Goal: Transaction & Acquisition: Purchase product/service

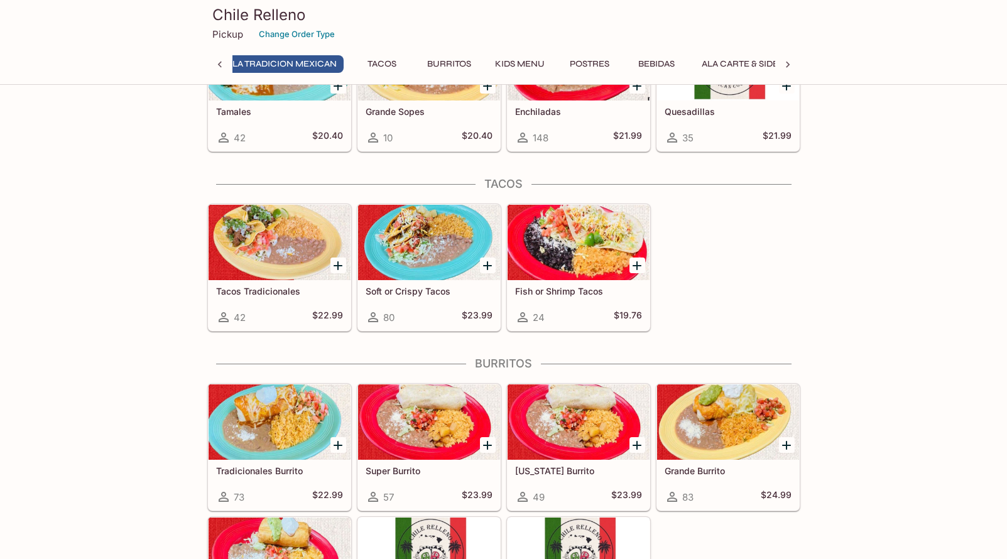
scroll to position [0, 297]
click at [281, 270] on div at bounding box center [280, 242] width 142 height 75
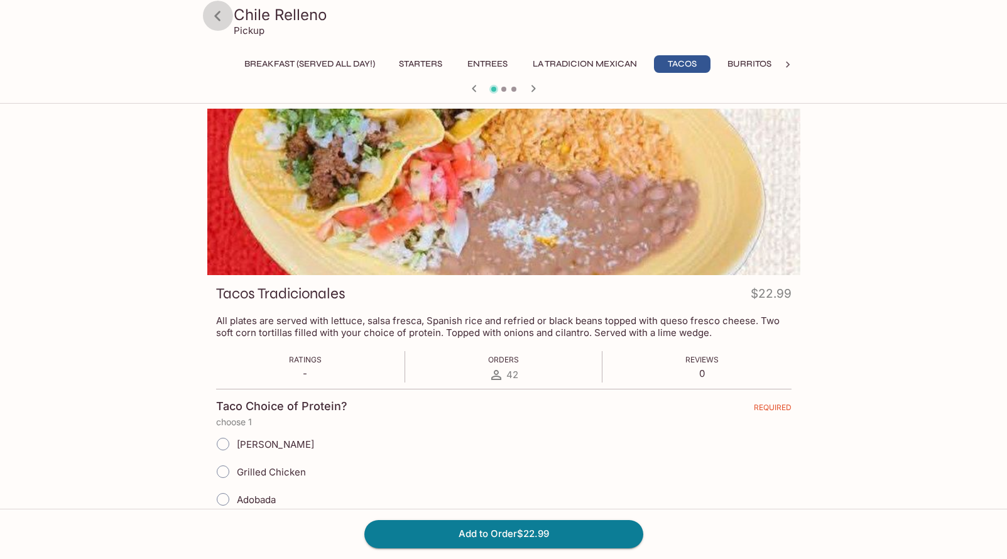
click at [214, 20] on icon at bounding box center [218, 16] width 22 height 22
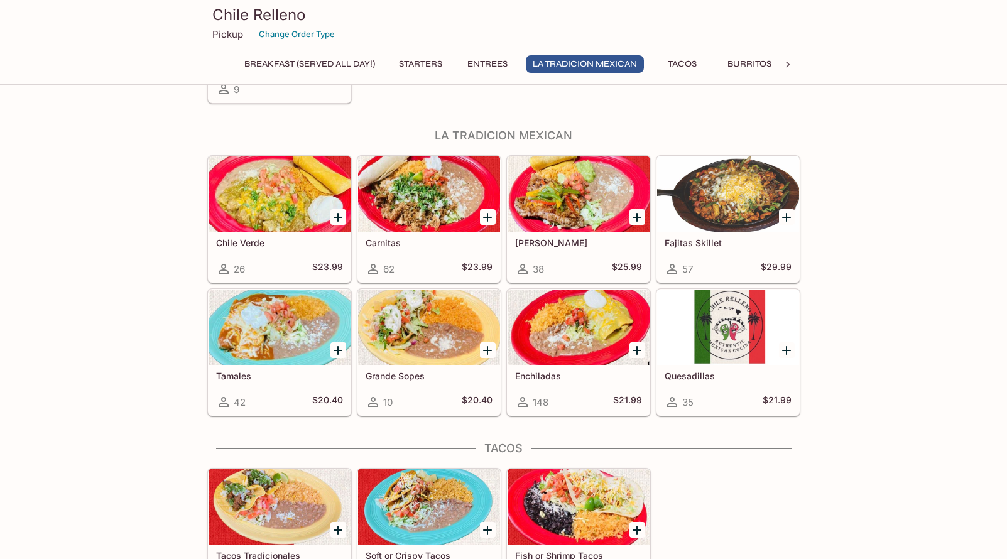
scroll to position [754, 0]
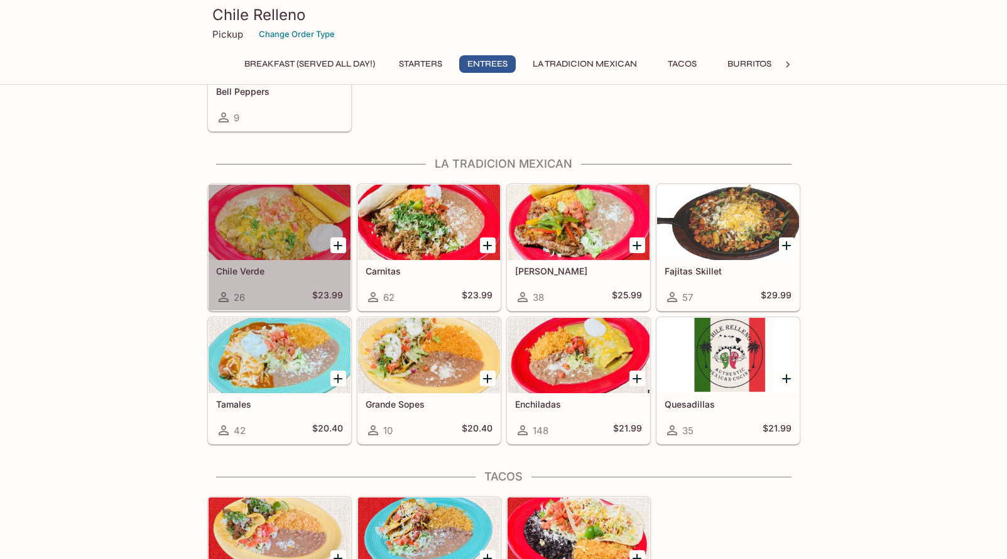
click at [274, 232] on div at bounding box center [280, 222] width 142 height 75
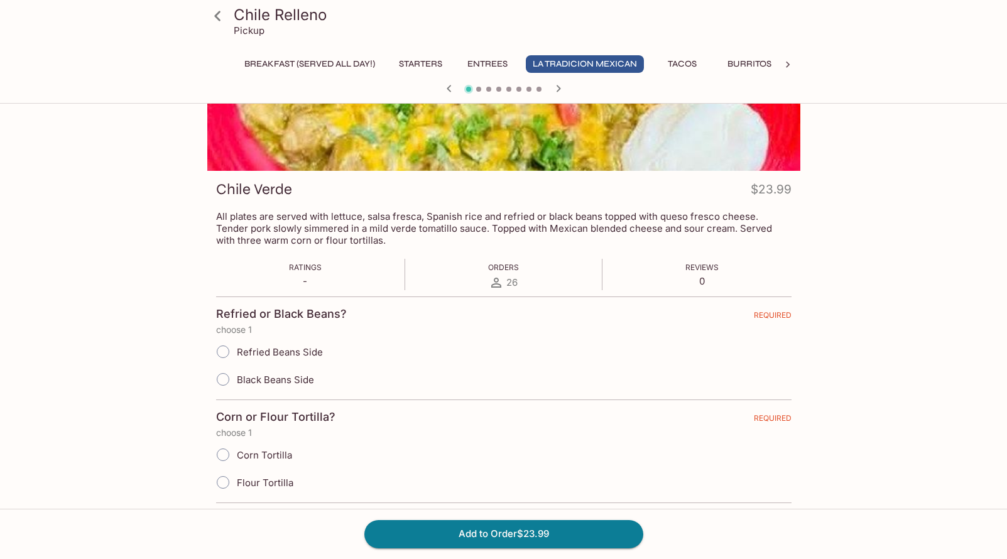
scroll to position [126, 0]
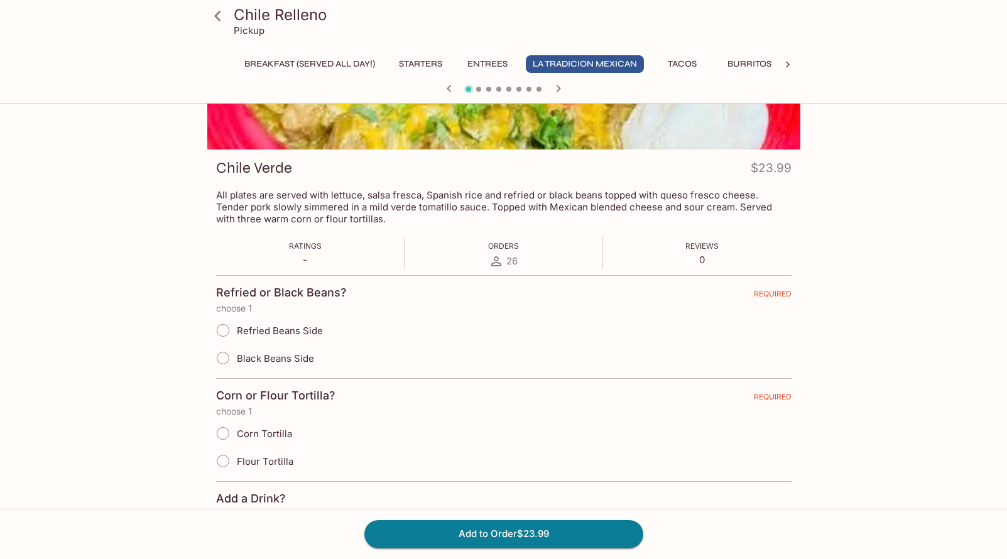
click at [222, 356] on input "Black Beans Side" at bounding box center [223, 358] width 26 height 26
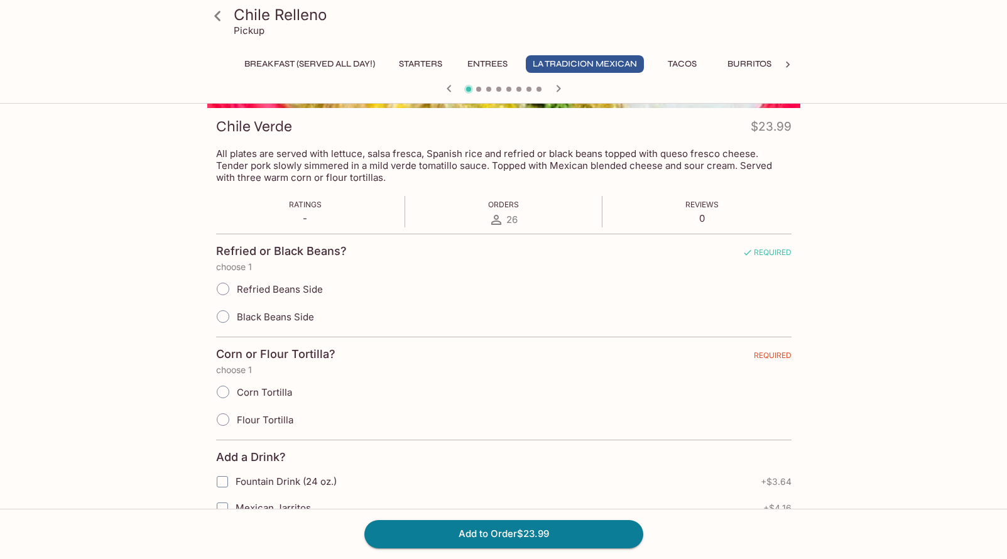
scroll to position [188, 0]
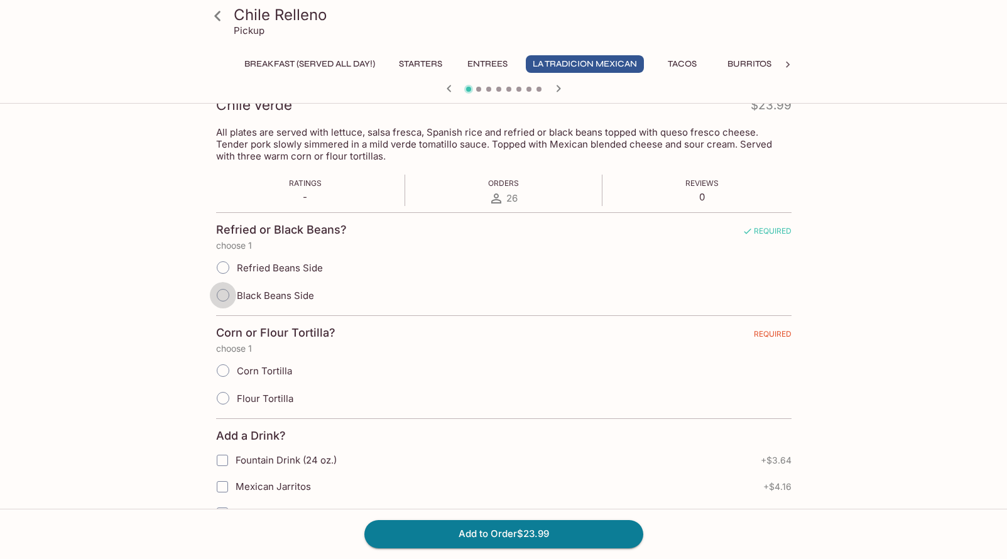
click at [225, 296] on input "Black Beans Side" at bounding box center [223, 295] width 26 height 26
radio input "true"
click at [223, 401] on input "Flour Tortilla" at bounding box center [223, 398] width 26 height 26
radio input "true"
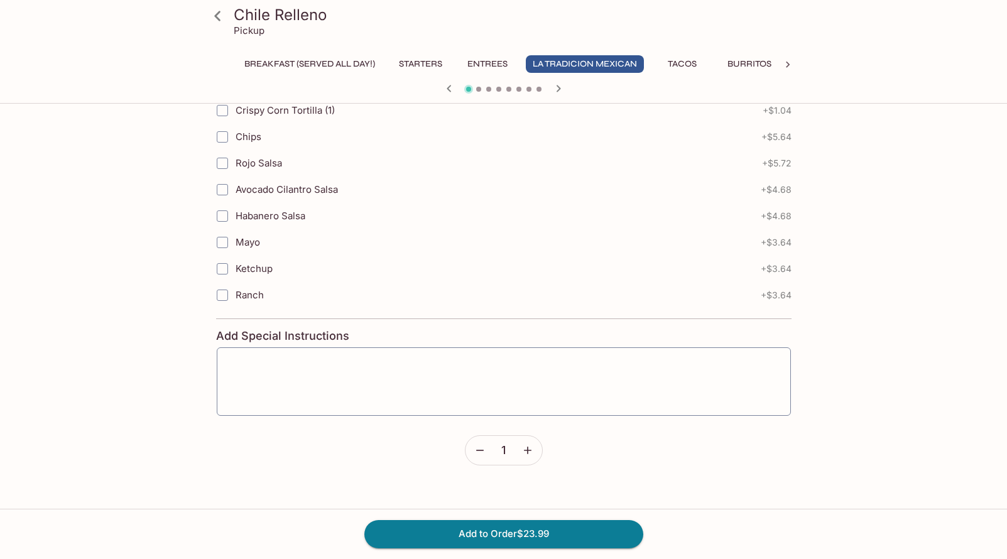
scroll to position [1445, 0]
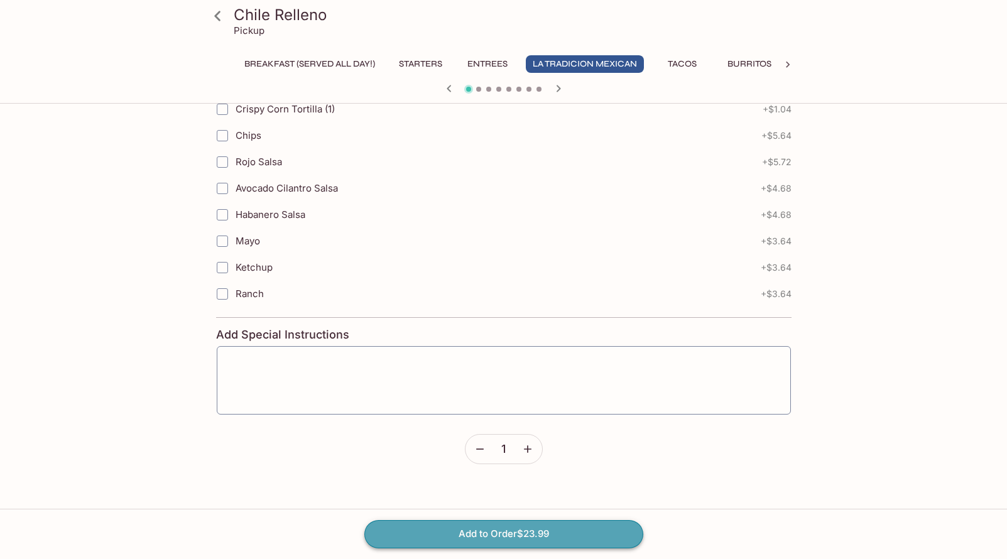
click at [471, 528] on button "Add to Order $23.99" at bounding box center [503, 534] width 279 height 28
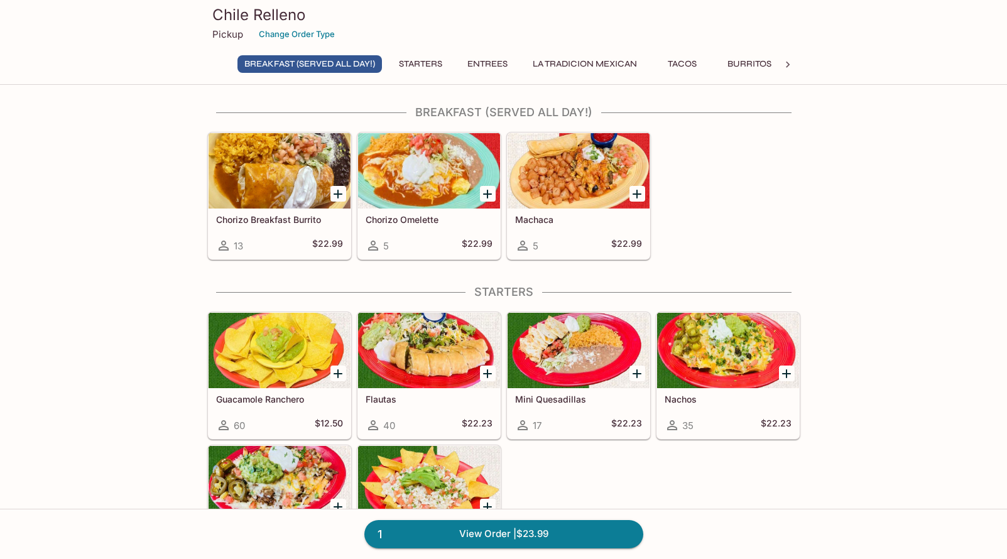
scroll to position [251, 0]
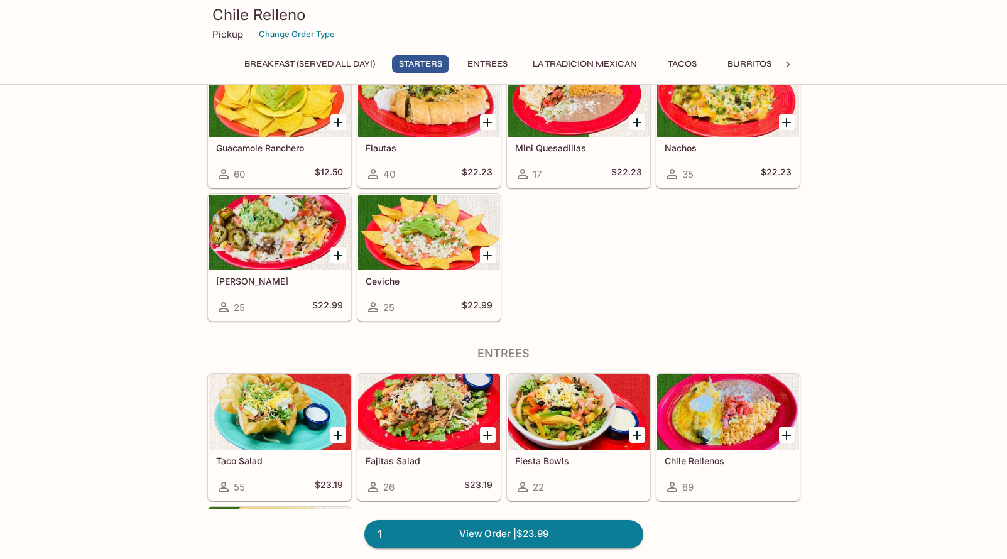
click at [694, 63] on button "Tacos" at bounding box center [682, 64] width 57 height 18
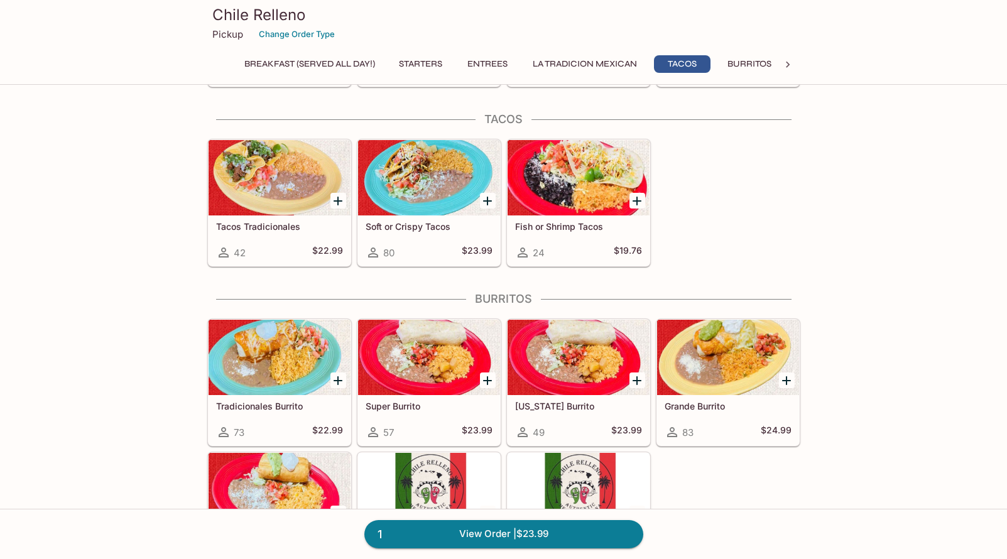
scroll to position [1117, 0]
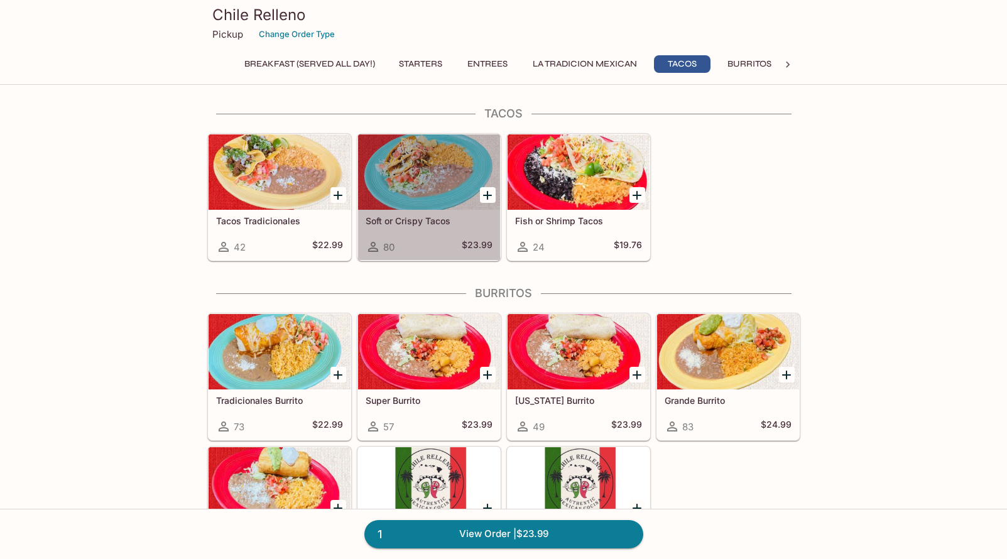
click at [434, 197] on div at bounding box center [429, 171] width 142 height 75
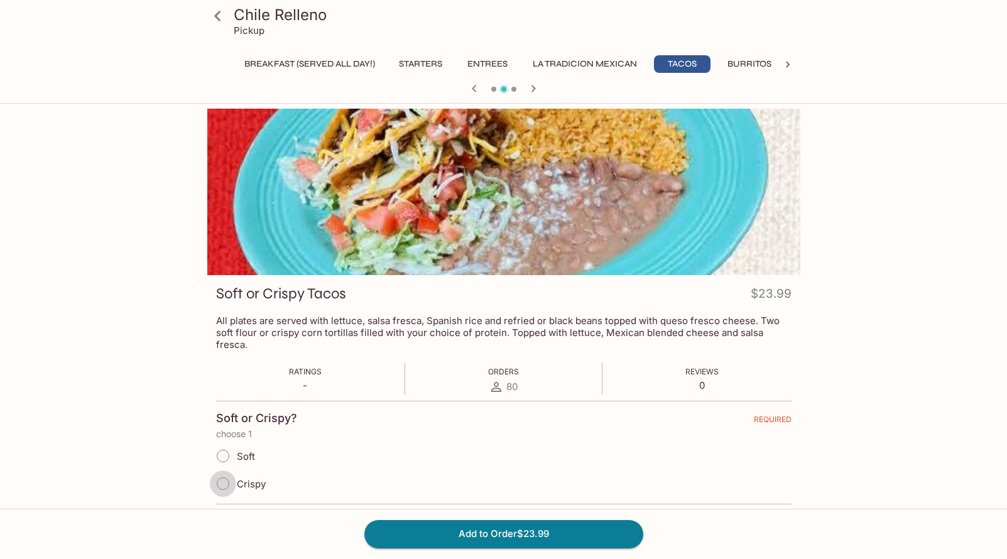
click at [221, 474] on input "Crispy" at bounding box center [223, 484] width 26 height 26
radio input "true"
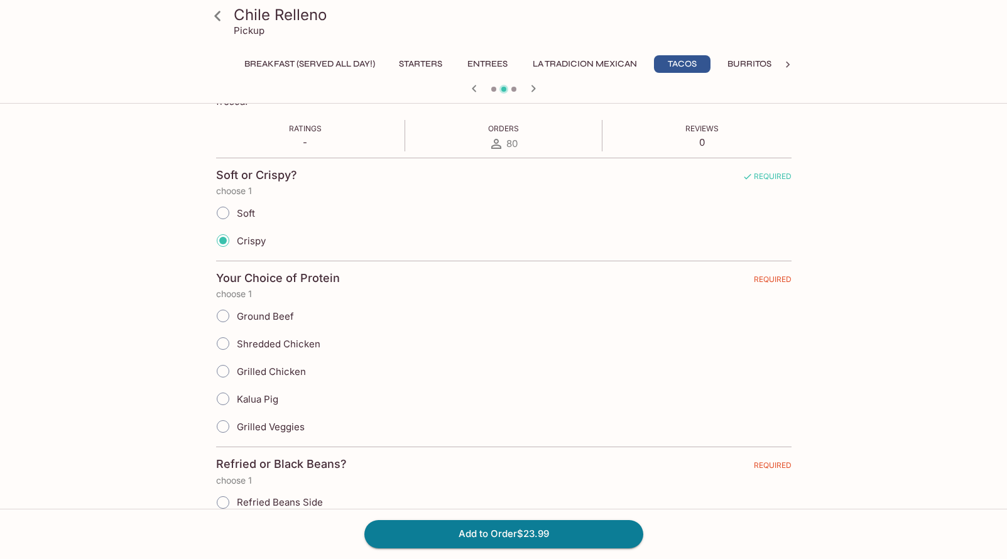
scroll to position [251, 0]
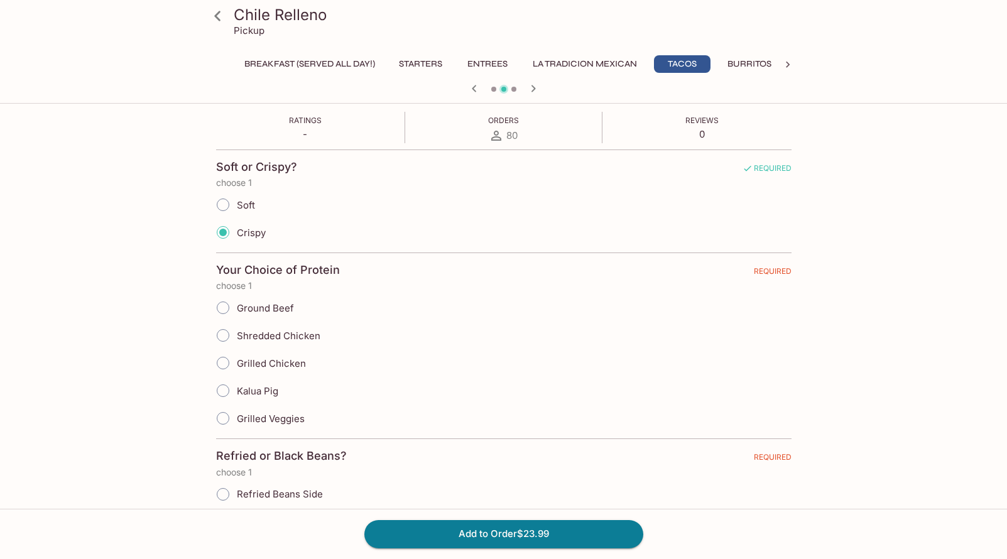
drag, startPoint x: 227, startPoint y: 293, endPoint x: 249, endPoint y: 302, distance: 23.3
click at [232, 296] on input "Ground Beef" at bounding box center [223, 308] width 26 height 26
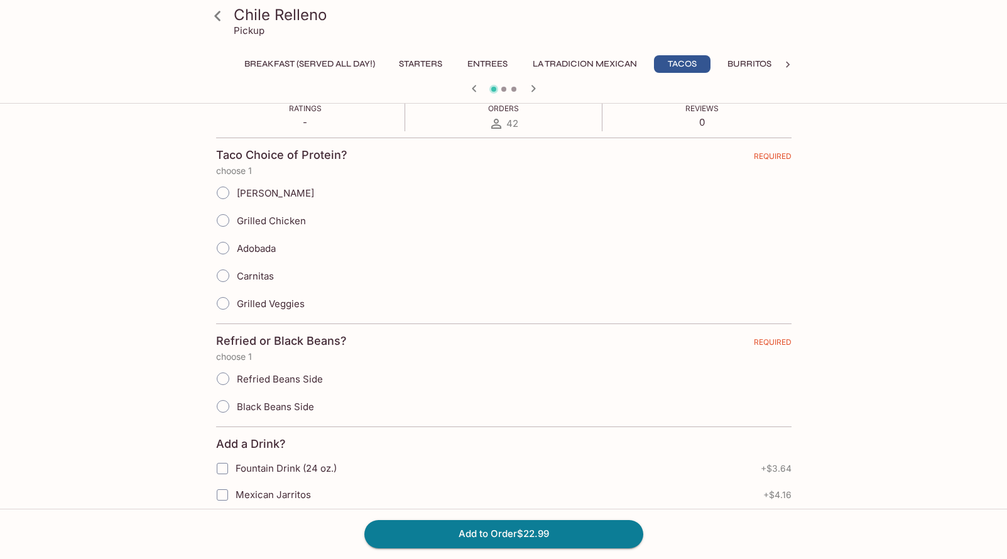
click at [219, 18] on icon at bounding box center [217, 16] width 6 height 10
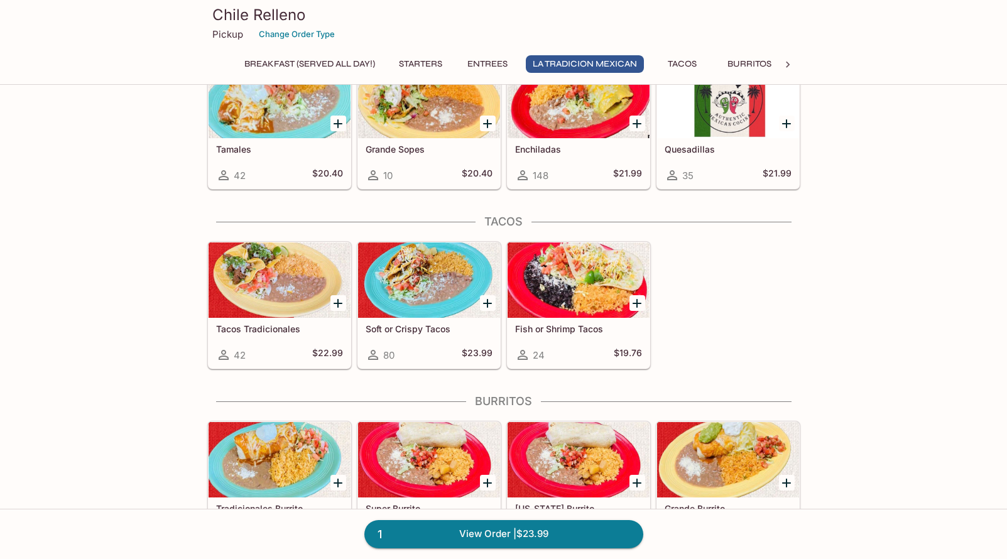
scroll to position [1005, 0]
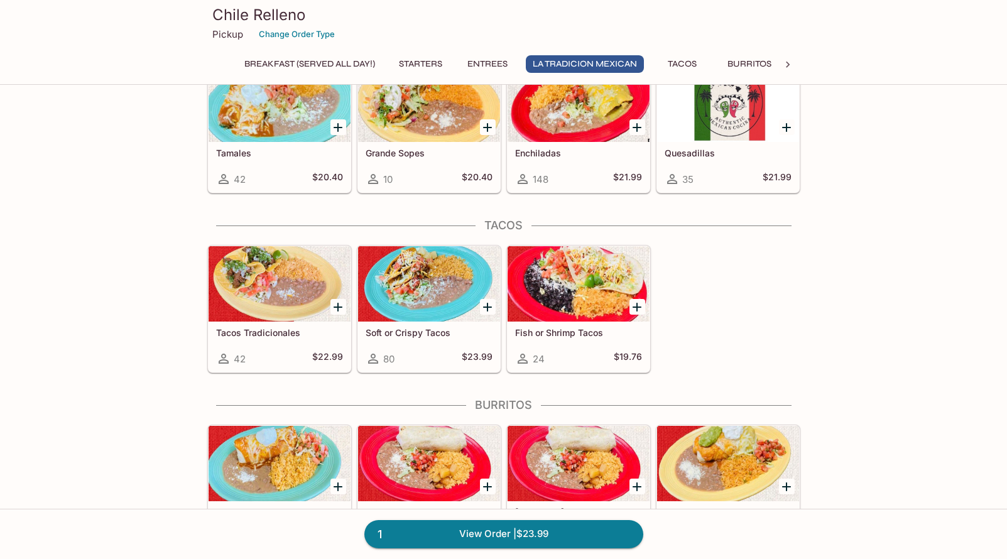
click at [432, 297] on div at bounding box center [429, 283] width 142 height 75
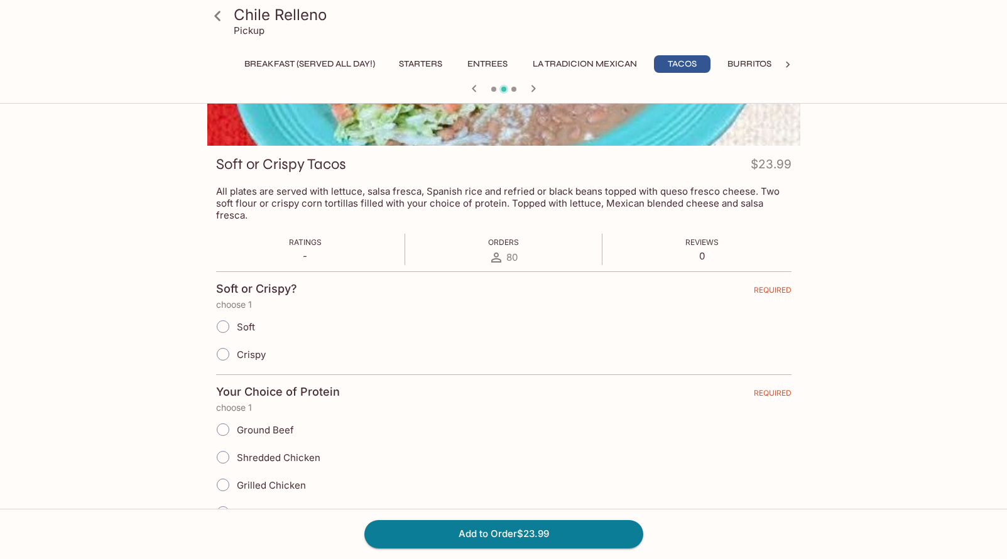
scroll to position [126, 0]
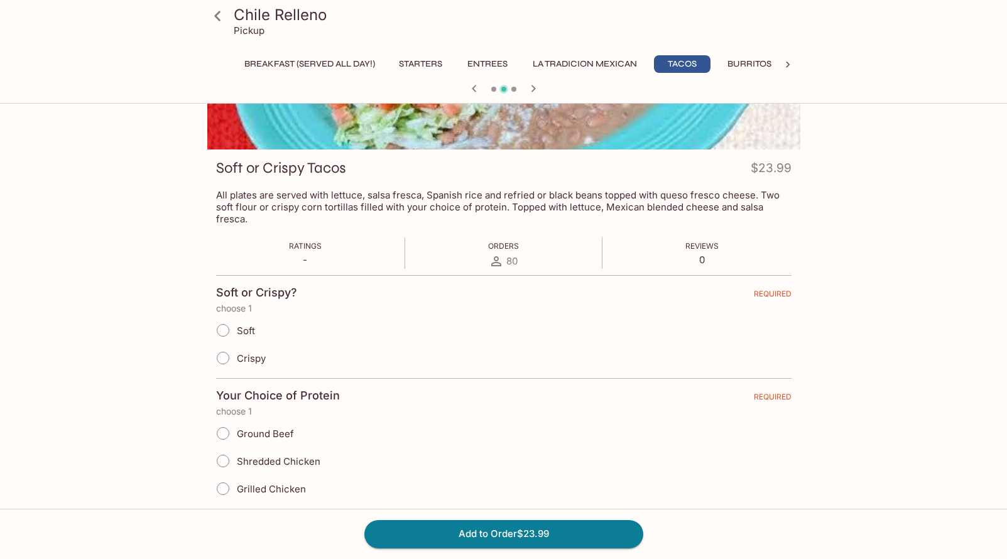
click at [224, 345] on input "Crispy" at bounding box center [223, 358] width 26 height 26
radio input "true"
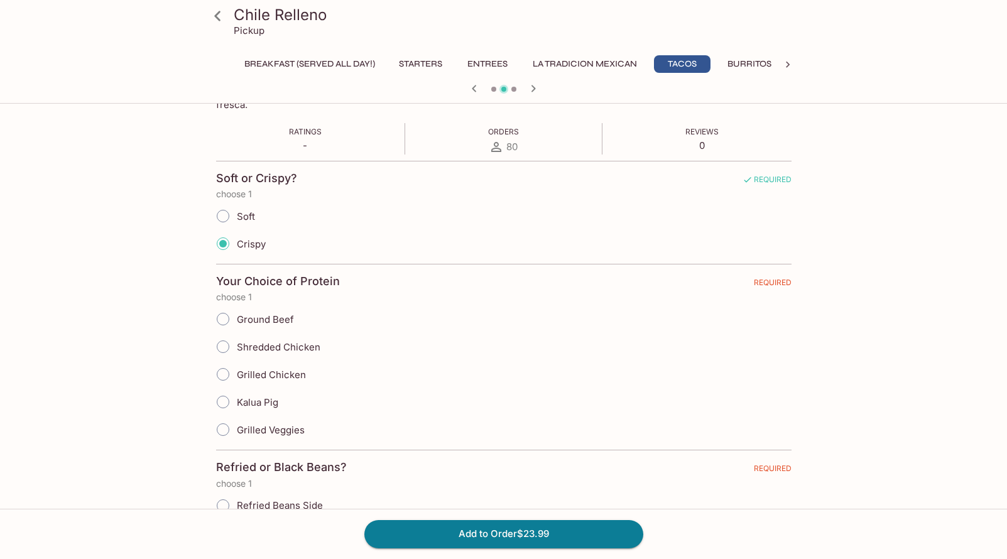
scroll to position [251, 0]
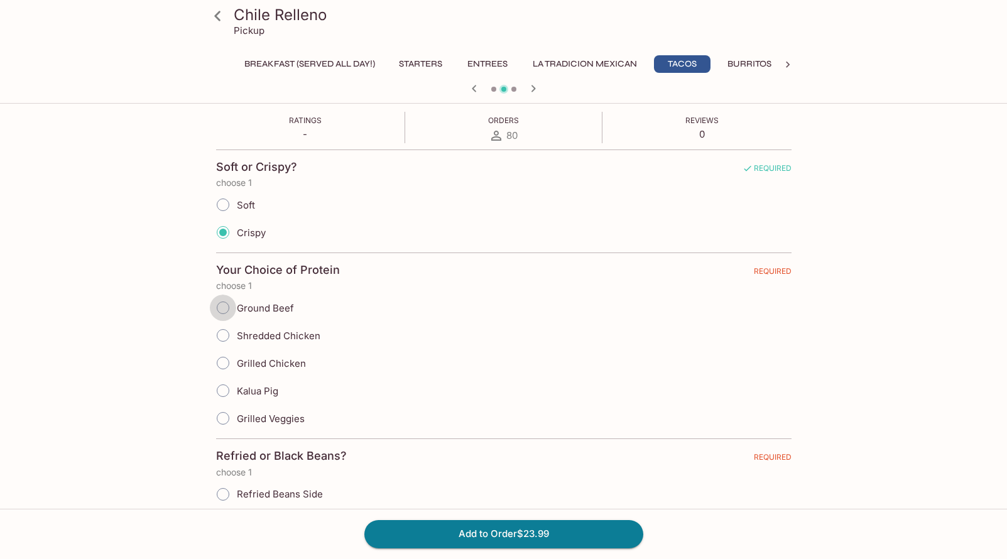
click at [223, 295] on input "Ground Beef" at bounding box center [223, 308] width 26 height 26
radio input "true"
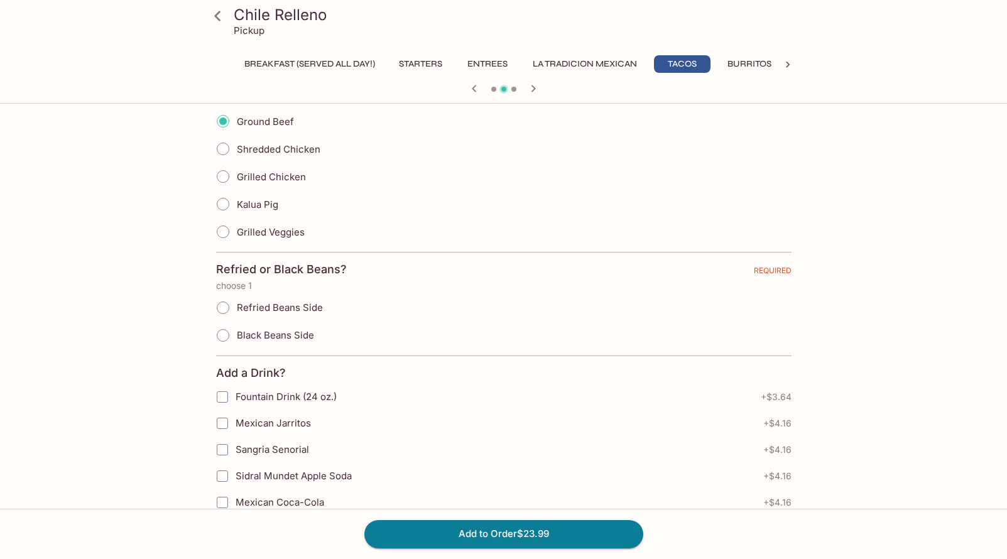
scroll to position [440, 0]
drag, startPoint x: 224, startPoint y: 293, endPoint x: 305, endPoint y: 307, distance: 82.2
click at [224, 295] on input "Refried Beans Side" at bounding box center [223, 306] width 26 height 26
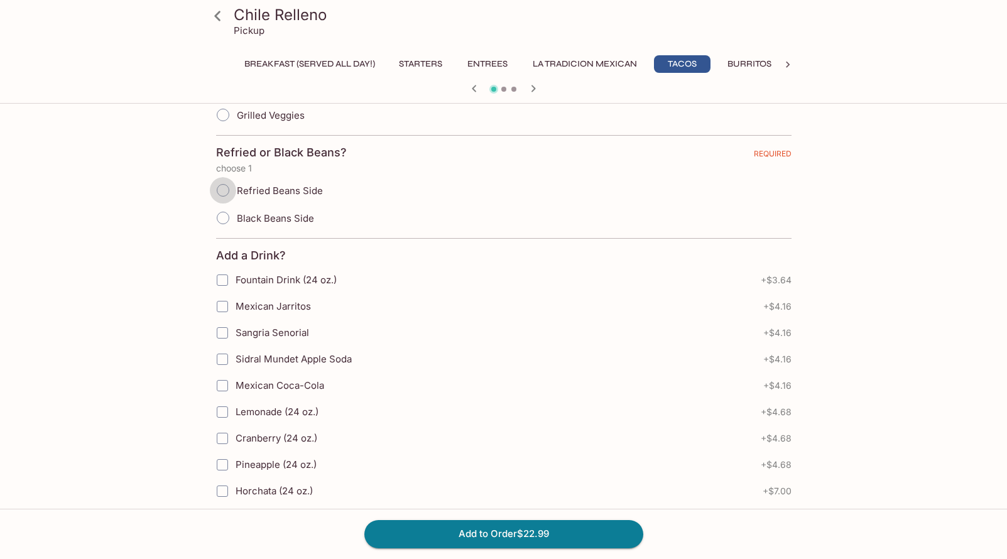
click at [227, 187] on input "Refried Beans Side" at bounding box center [223, 190] width 26 height 26
radio input "true"
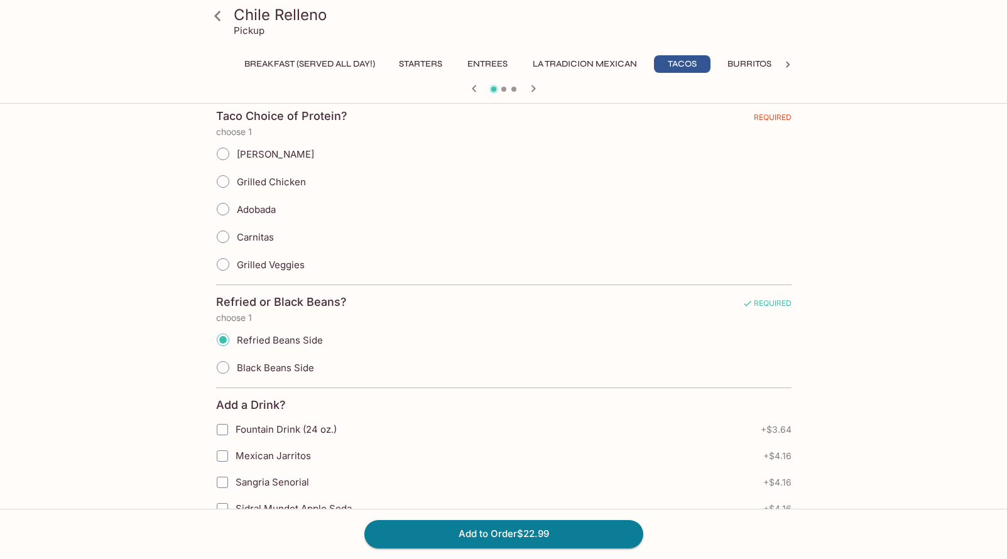
scroll to position [377, 0]
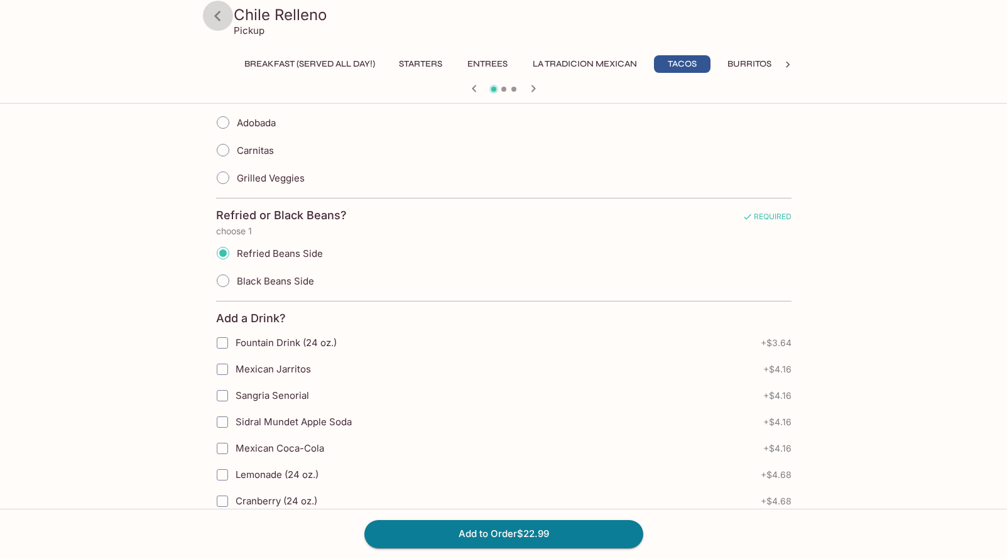
click at [214, 21] on icon at bounding box center [218, 16] width 22 height 22
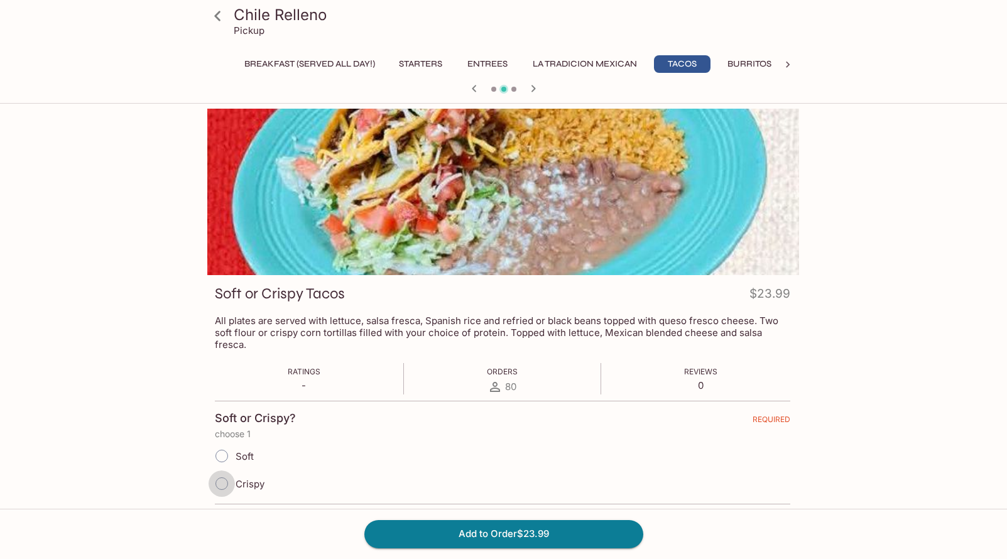
click at [219, 472] on input "Crispy" at bounding box center [222, 484] width 26 height 26
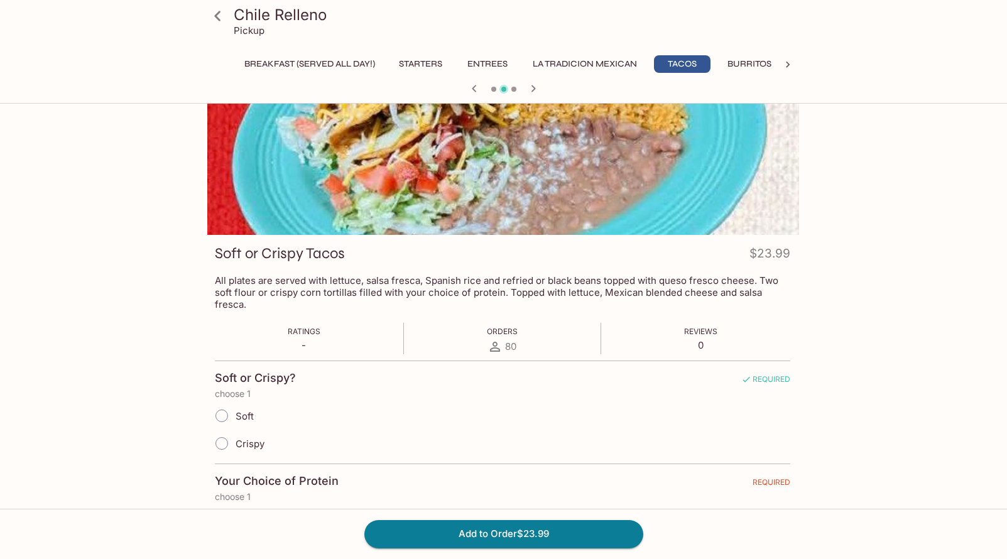
scroll to position [63, 0]
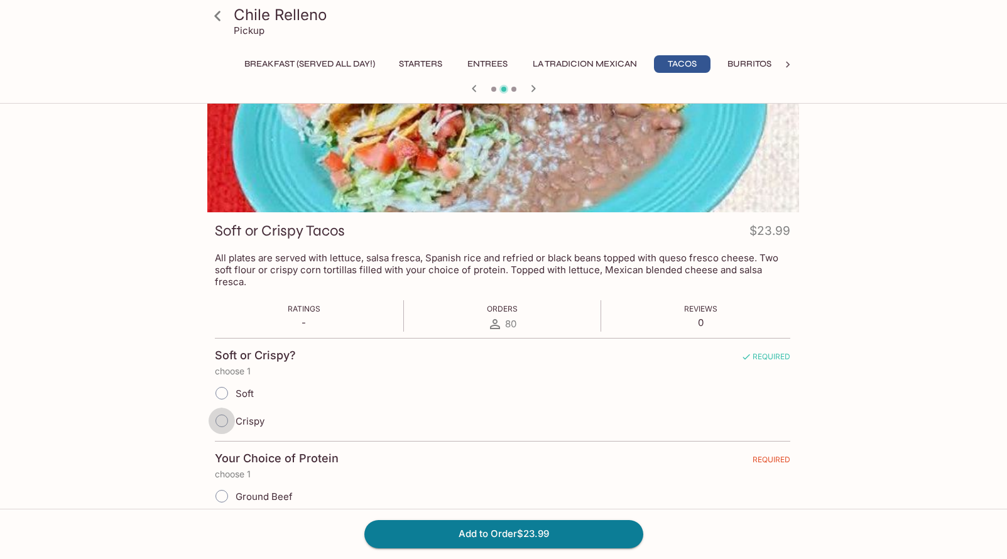
click at [225, 413] on input "Crispy" at bounding box center [222, 421] width 26 height 26
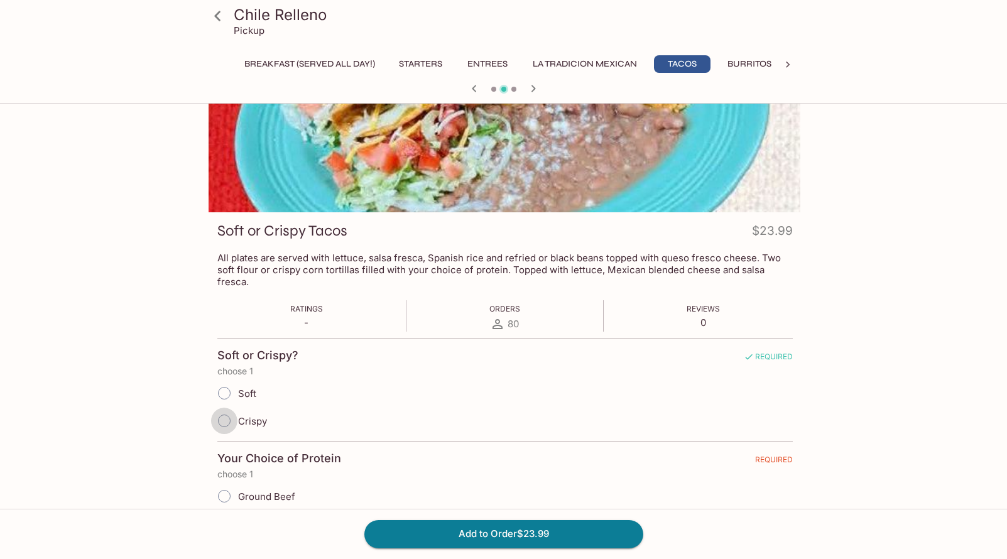
click at [222, 410] on input "Crispy" at bounding box center [224, 421] width 26 height 26
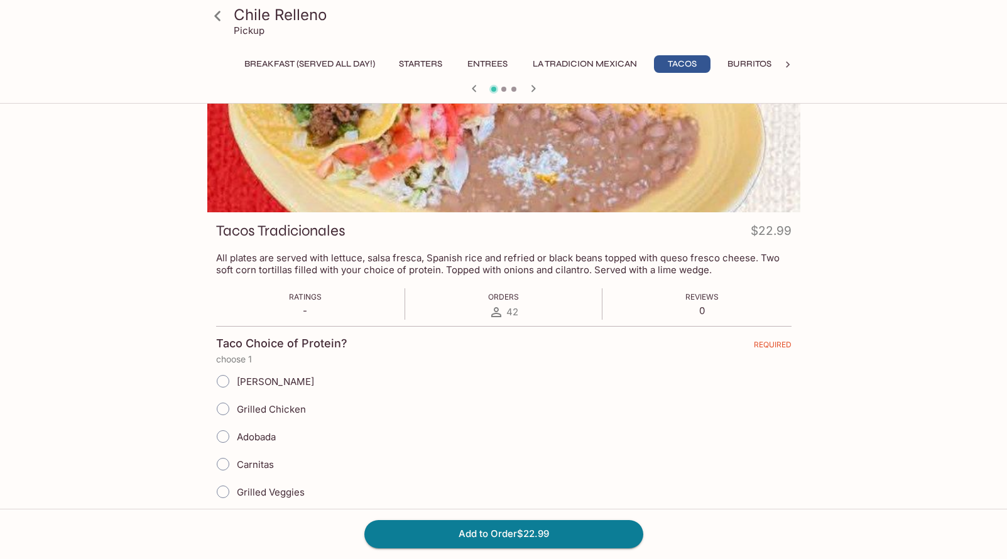
scroll to position [0, 0]
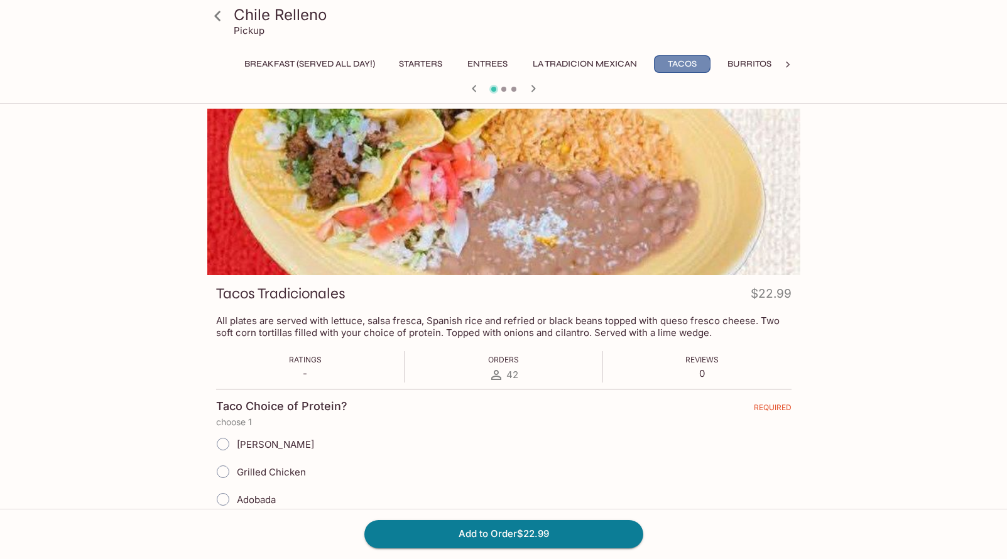
click at [696, 67] on button "Tacos" at bounding box center [682, 64] width 57 height 18
click at [601, 60] on button "La Tradicion Mexican" at bounding box center [585, 64] width 118 height 18
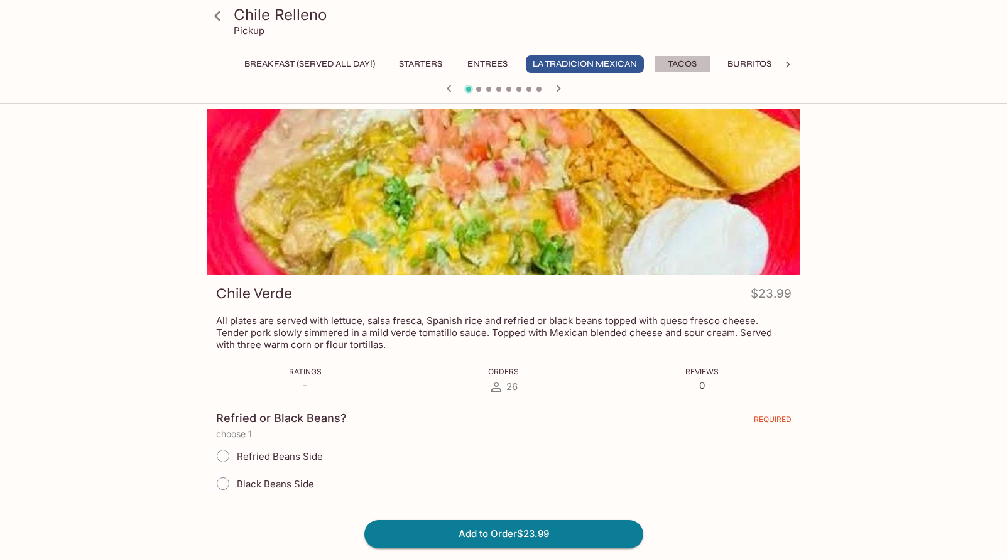
click at [691, 61] on button "Tacos" at bounding box center [682, 64] width 57 height 18
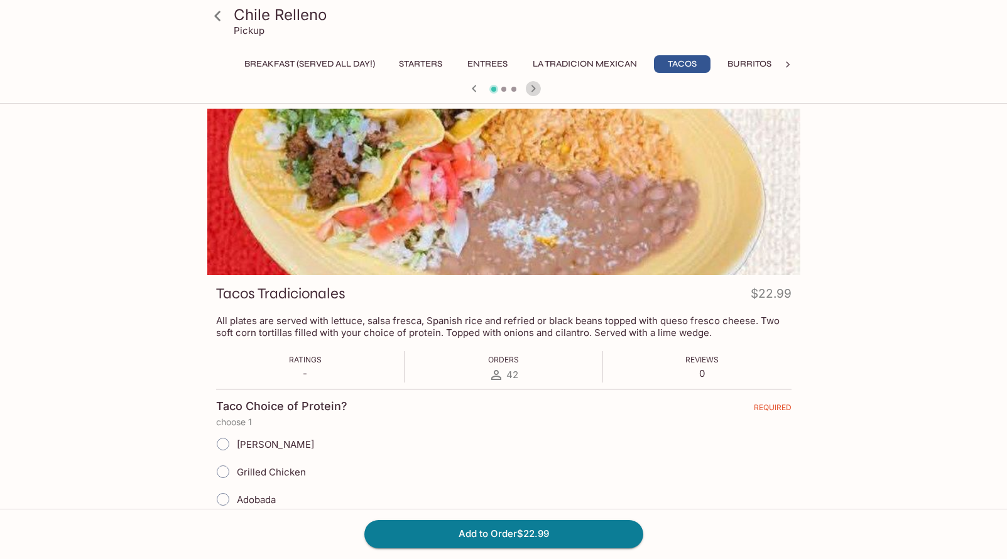
click at [530, 91] on icon "button" at bounding box center [533, 88] width 15 height 15
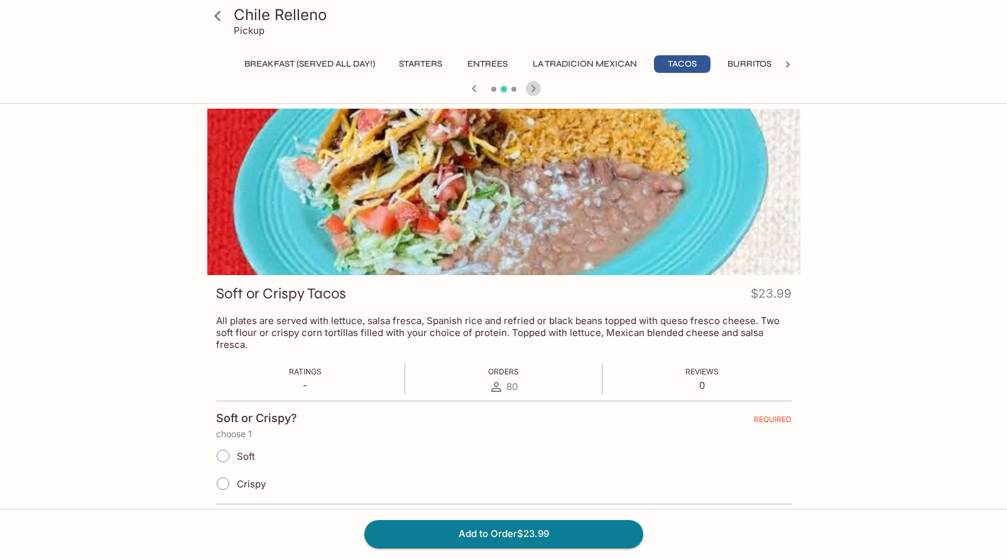
click at [529, 92] on icon "button" at bounding box center [533, 88] width 15 height 15
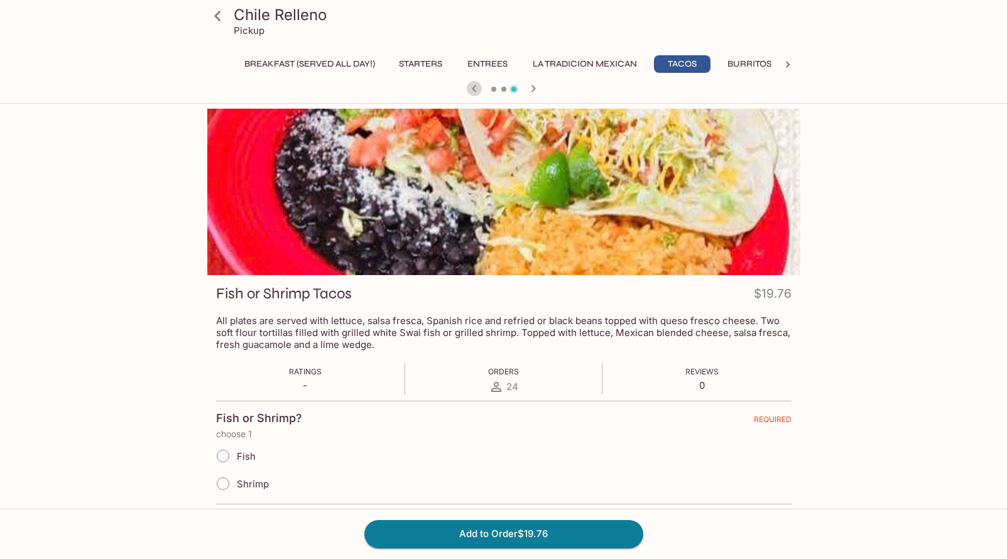
click at [474, 90] on icon "button" at bounding box center [474, 88] width 4 height 7
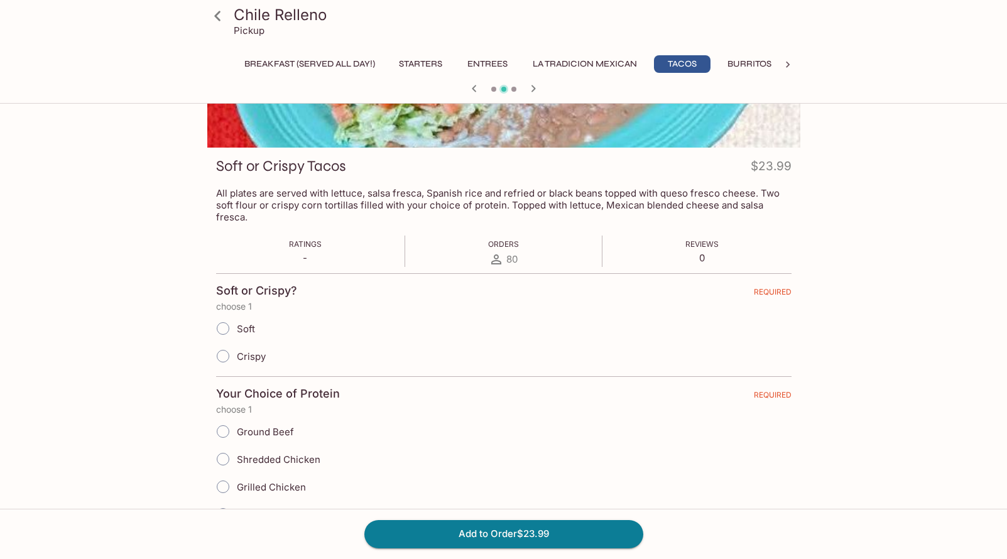
scroll to position [188, 0]
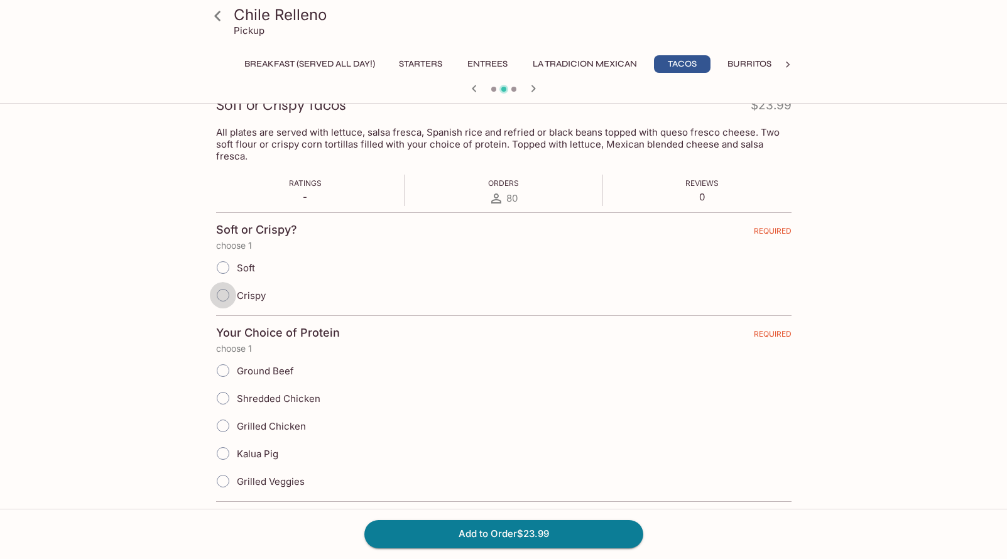
click at [223, 287] on input "Crispy" at bounding box center [223, 295] width 26 height 26
radio input "true"
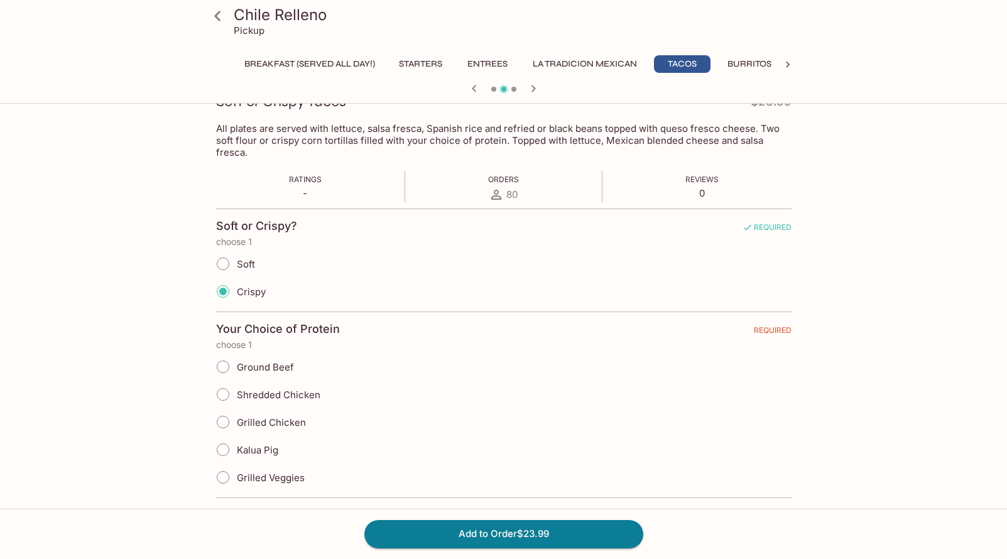
scroll to position [251, 0]
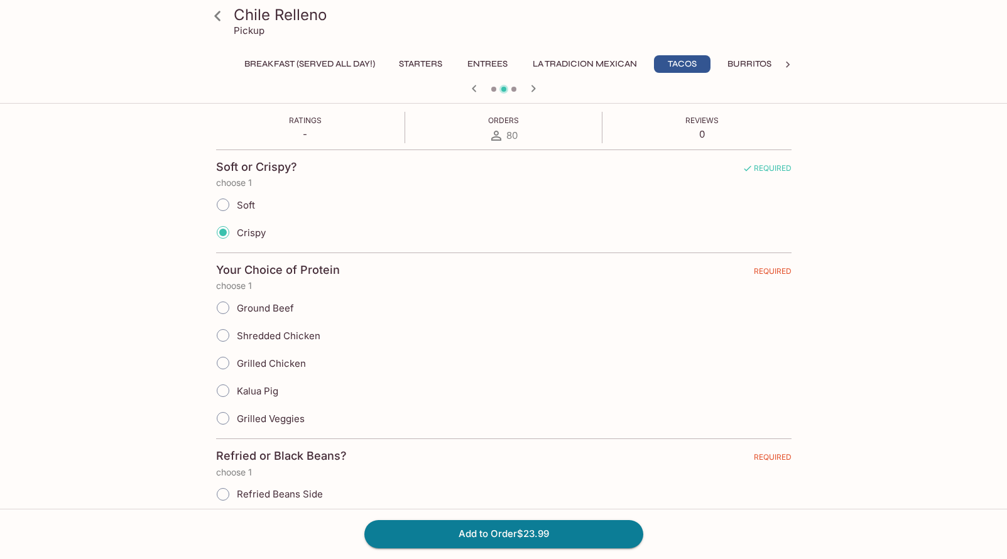
click at [222, 295] on input "Ground Beef" at bounding box center [223, 308] width 26 height 26
click at [221, 298] on input "Ground Beef" at bounding box center [223, 308] width 26 height 26
radio input "true"
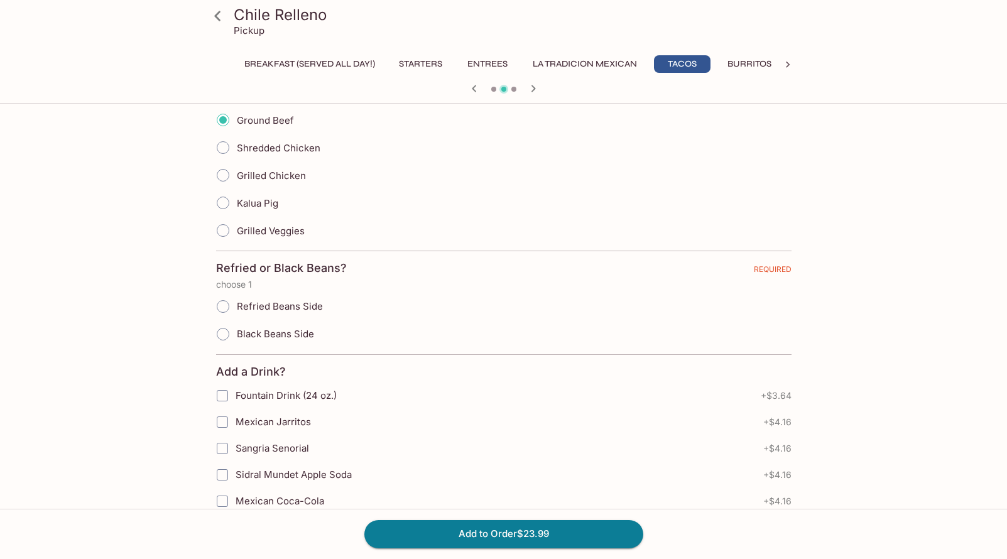
scroll to position [440, 0]
click at [220, 294] on input "Refried Beans Side" at bounding box center [223, 306] width 26 height 26
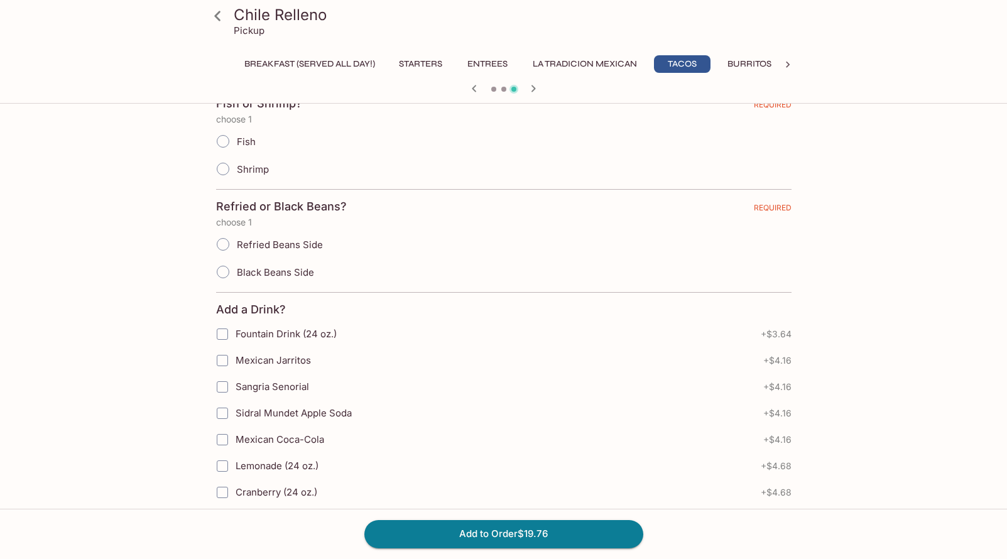
scroll to position [314, 0]
click at [503, 91] on span at bounding box center [503, 89] width 5 height 5
click at [502, 89] on span at bounding box center [503, 89] width 5 height 5
click at [478, 87] on icon "button" at bounding box center [474, 88] width 15 height 15
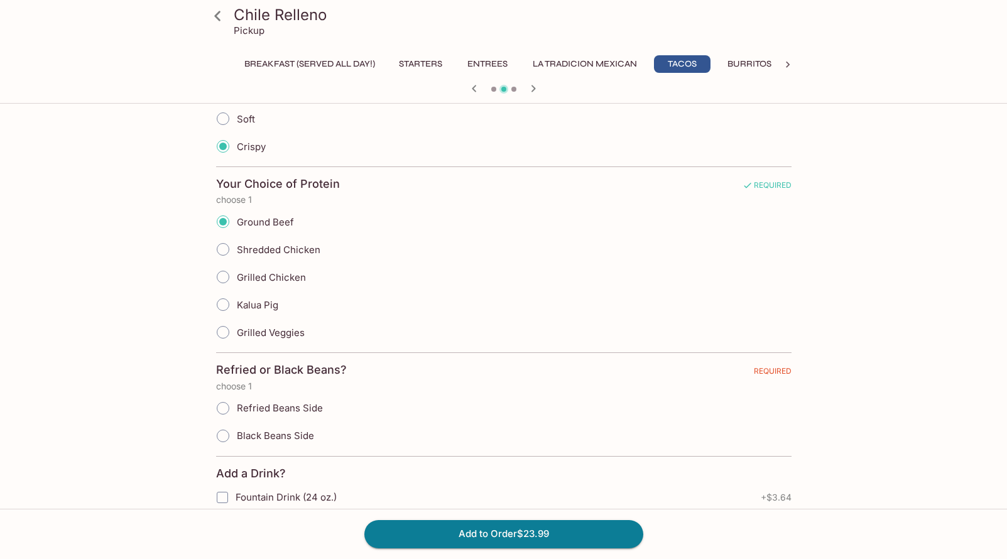
scroll to position [377, 0]
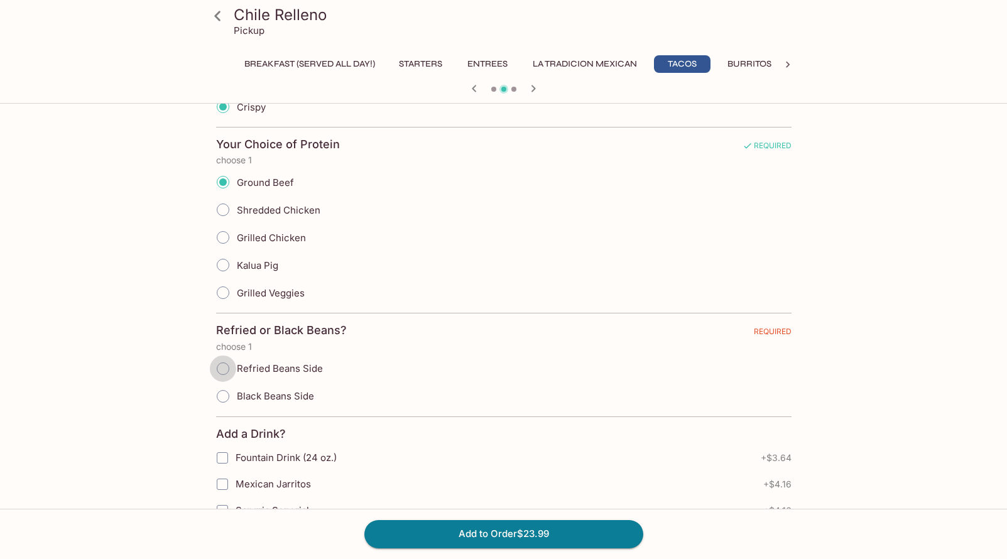
click at [222, 356] on input "Refried Beans Side" at bounding box center [223, 369] width 26 height 26
radio input "true"
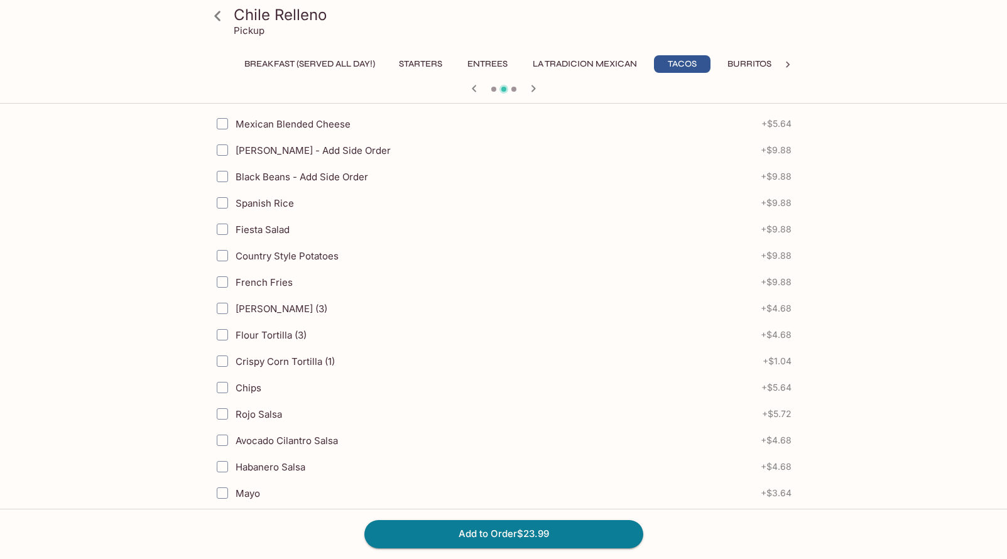
scroll to position [1382, 0]
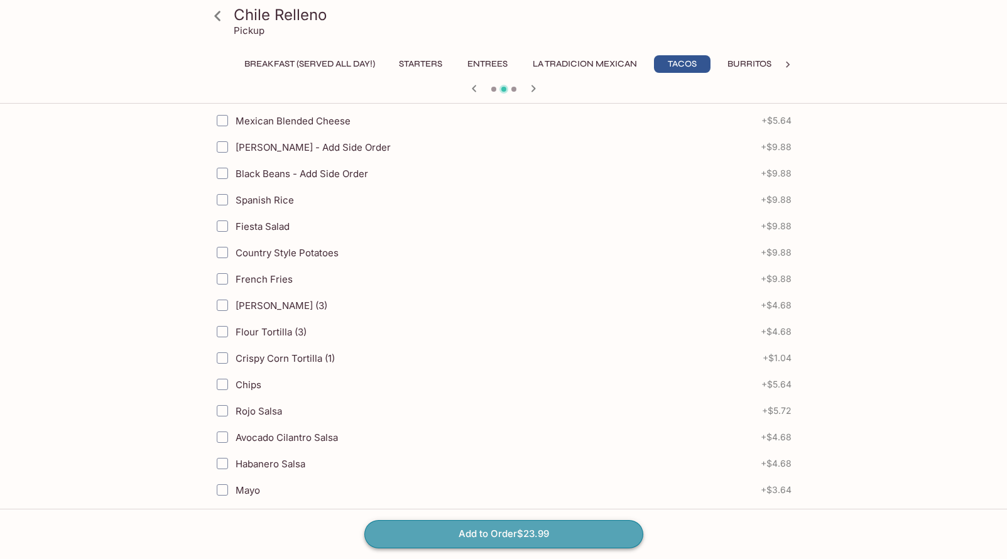
click at [476, 531] on button "Add to Order $23.99" at bounding box center [503, 534] width 279 height 28
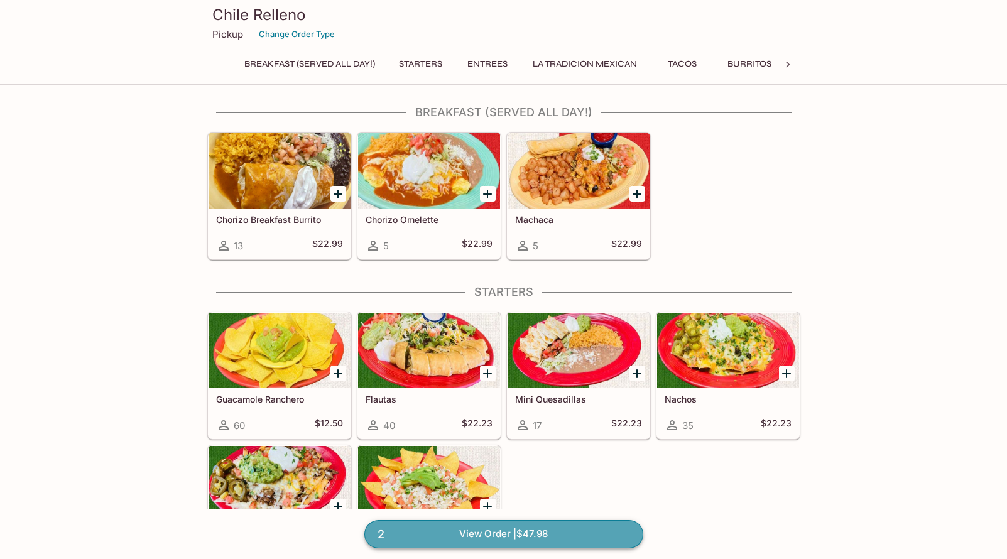
click at [484, 537] on link "2 View Order | $47.98" at bounding box center [503, 534] width 279 height 28
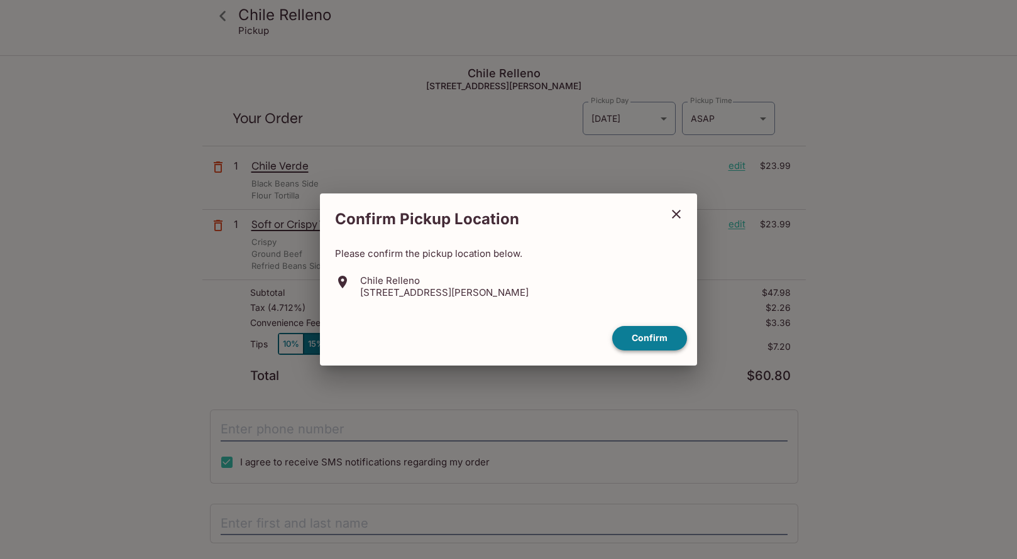
click at [643, 344] on button "Confirm" at bounding box center [649, 338] width 75 height 25
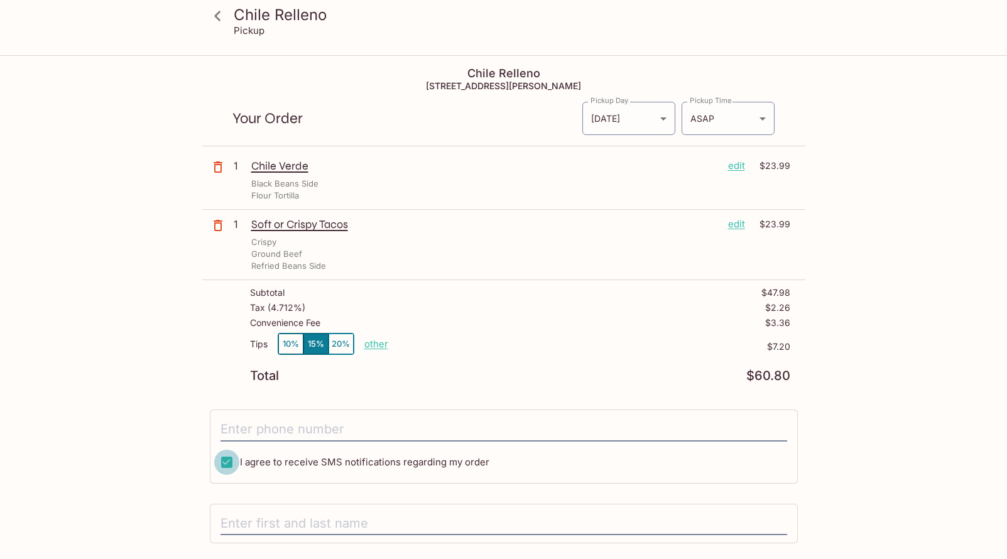
click at [225, 464] on input "I agree to receive SMS notifications regarding my order" at bounding box center [226, 462] width 25 height 25
checkbox input "false"
click at [248, 428] on input "tel" at bounding box center [504, 430] width 567 height 24
type input "[PHONE_NUMBER]"
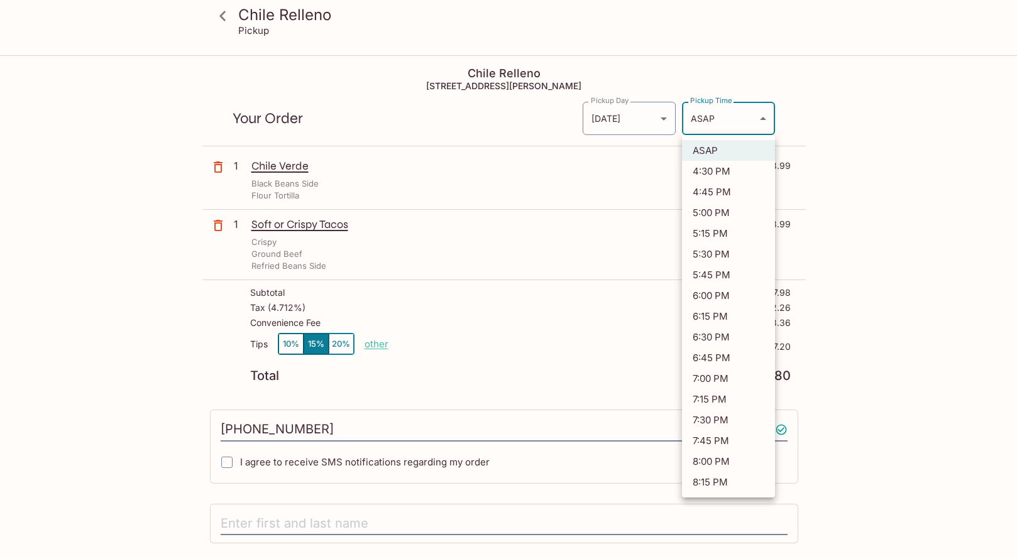
click at [762, 117] on body "[GEOGRAPHIC_DATA] Relleno Pickup [GEOGRAPHIC_DATA] Relleno [STREET_ADDRESS] You…" at bounding box center [508, 336] width 1017 height 559
click at [707, 337] on li "6:30 PM" at bounding box center [728, 337] width 93 height 21
type input "[DATE]T04:30:04.481967Z"
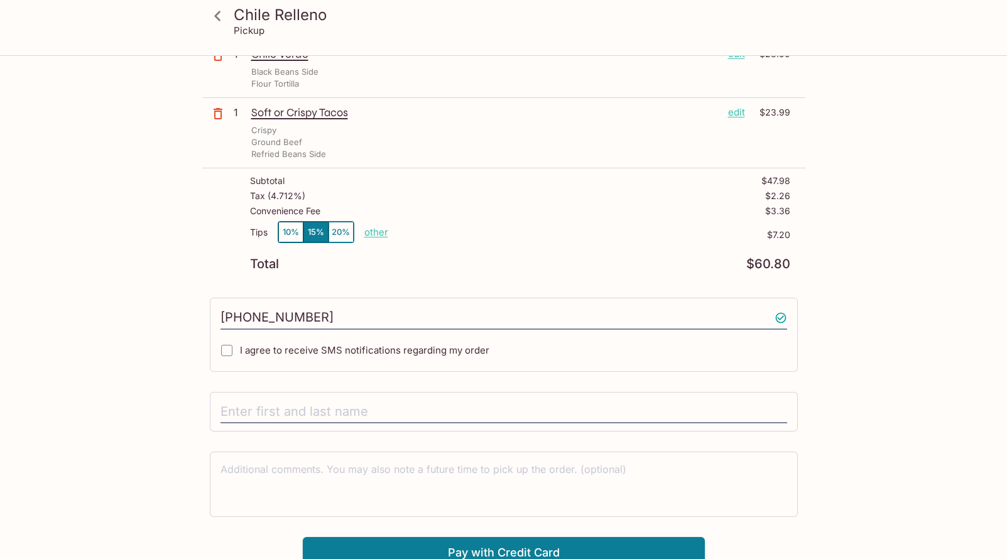
scroll to position [121, 0]
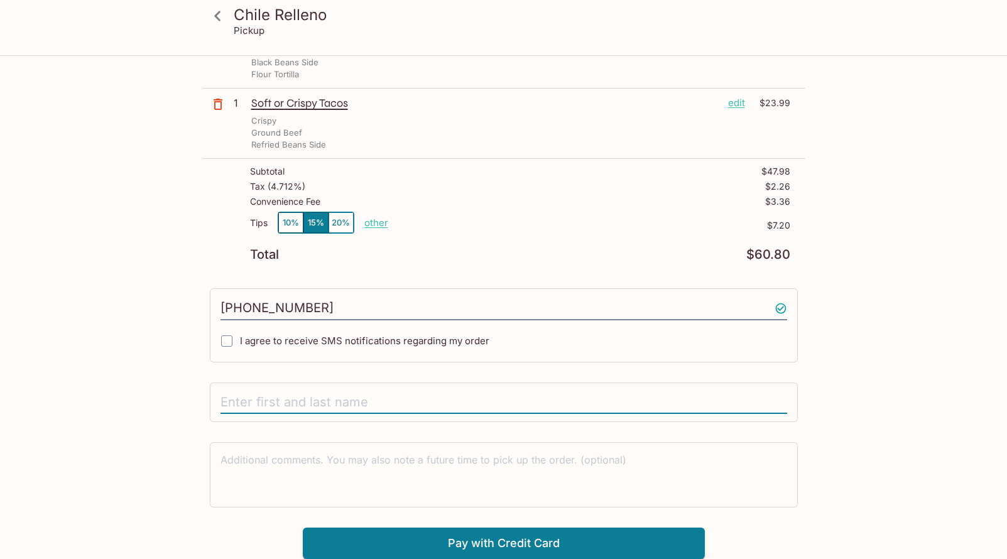
click at [417, 401] on input "text" at bounding box center [504, 403] width 567 height 24
type input "[PERSON_NAME]"
click at [429, 552] on button "Pay with Credit Card" at bounding box center [504, 543] width 402 height 31
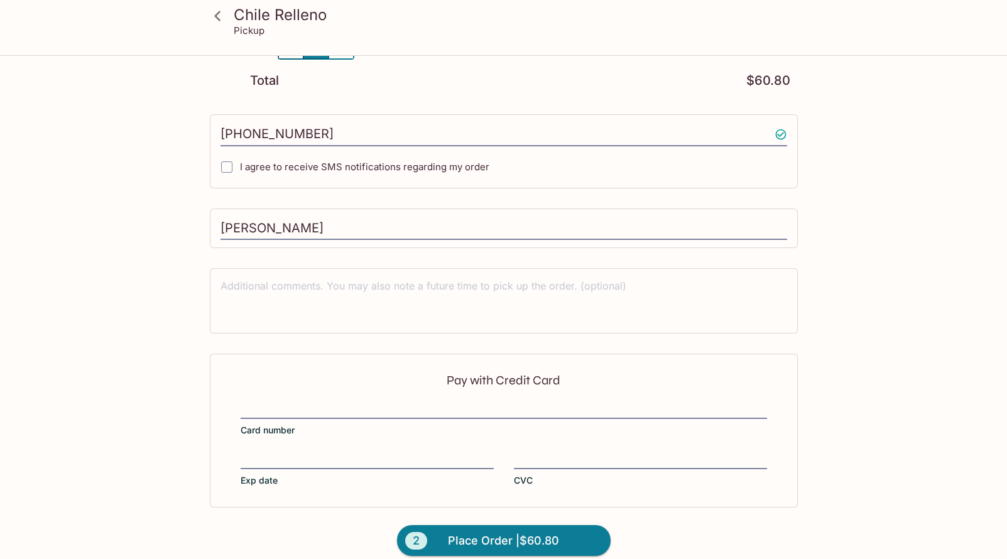
scroll to position [310, 0]
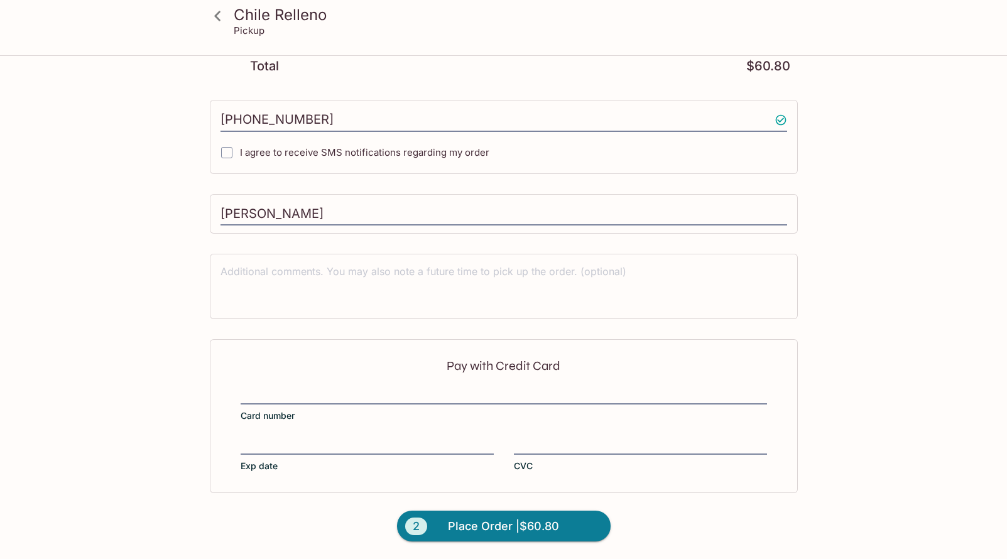
click at [540, 438] on div at bounding box center [640, 446] width 253 height 18
click at [540, 438] on input "CVC" at bounding box center [640, 438] width 253 height 1
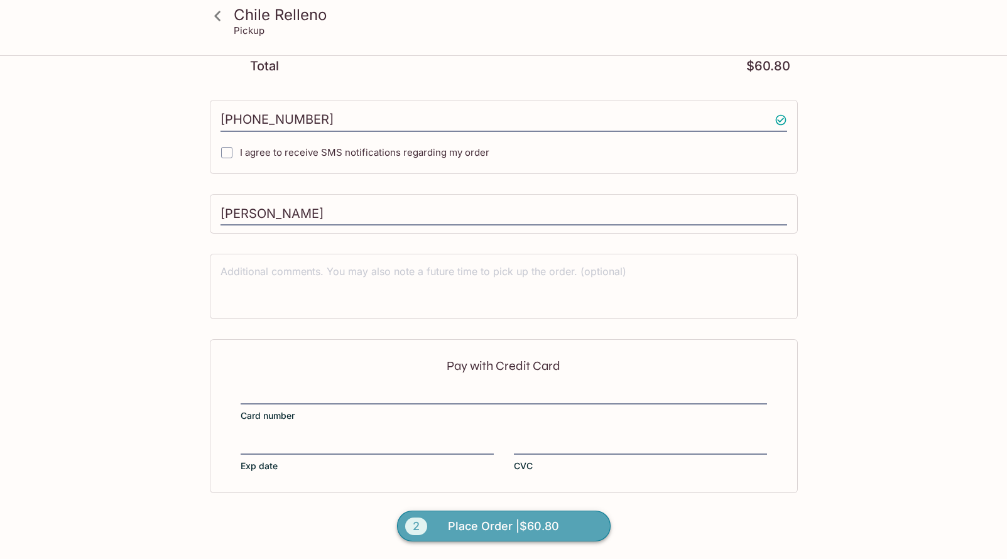
click at [487, 529] on span "Place Order | $60.80" at bounding box center [503, 526] width 111 height 20
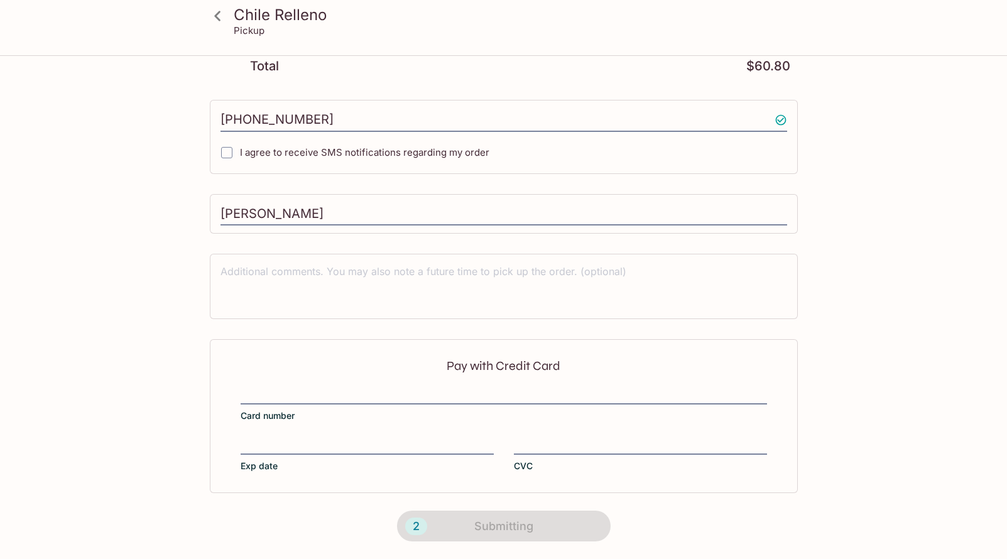
scroll to position [171, 0]
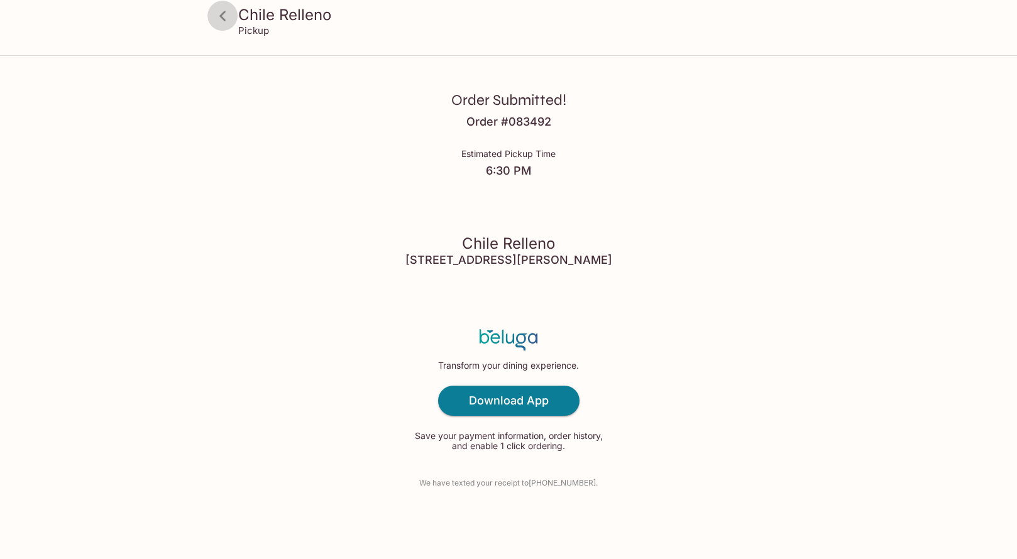
click at [223, 18] on icon at bounding box center [222, 16] width 6 height 10
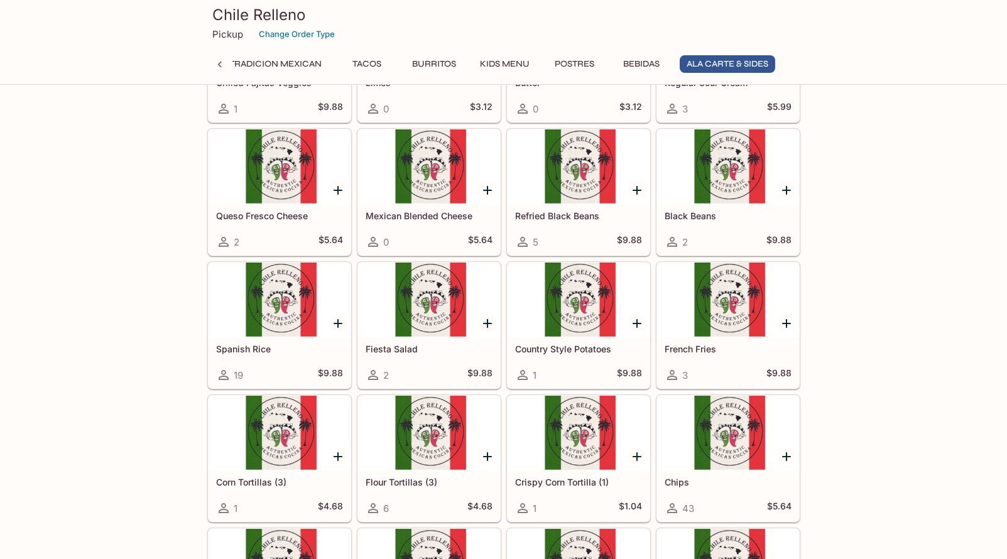
scroll to position [3183, 0]
